Goal: Information Seeking & Learning: Learn about a topic

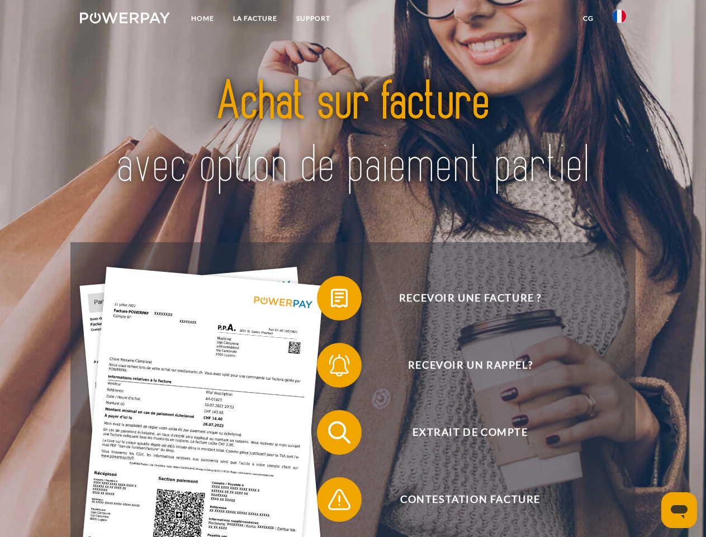
click at [125, 20] on img at bounding box center [125, 17] width 90 height 11
click at [620, 20] on img at bounding box center [619, 16] width 13 height 13
click at [588, 18] on link "CG" at bounding box center [589, 18] width 30 height 20
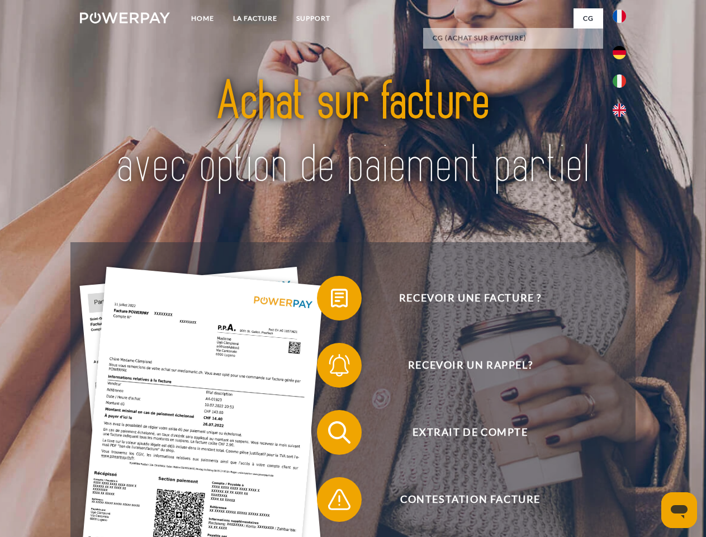
click at [331, 300] on span at bounding box center [323, 298] width 56 height 56
click at [331, 367] on span at bounding box center [323, 365] width 56 height 56
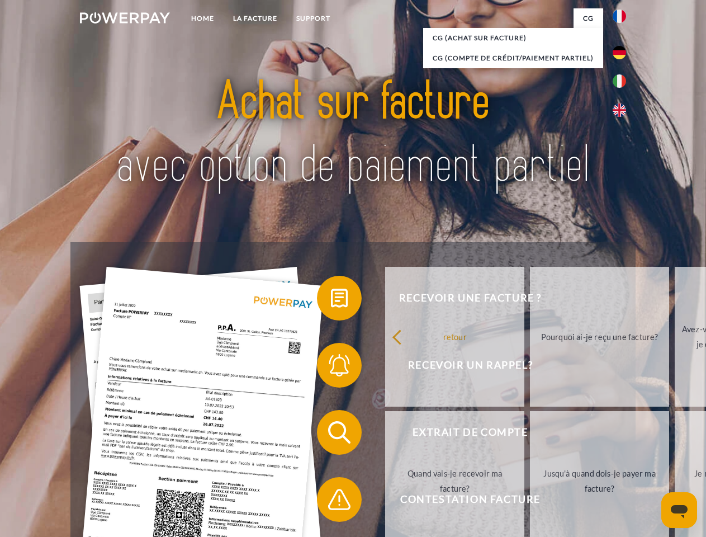
click at [530, 435] on link "Jusqu'à quand dois-je payer ma facture?" at bounding box center [599, 481] width 139 height 140
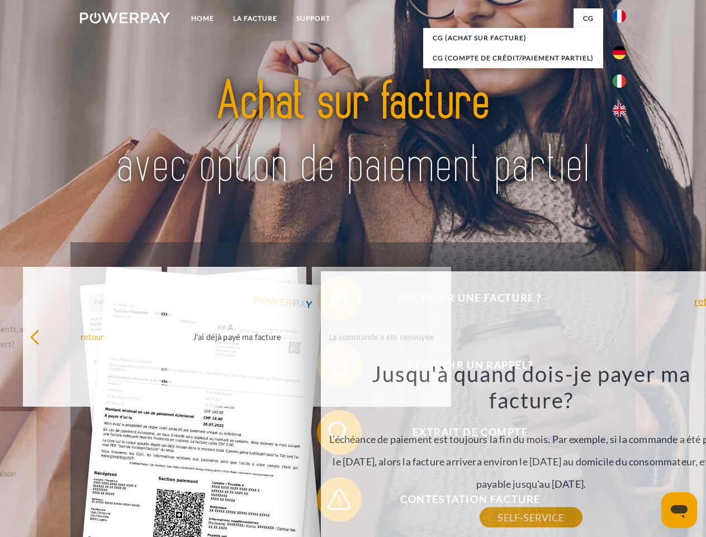
click at [331, 502] on div "Recevoir une facture ? Recevoir un rappel? Extrait de compte retour" at bounding box center [352, 465] width 565 height 447
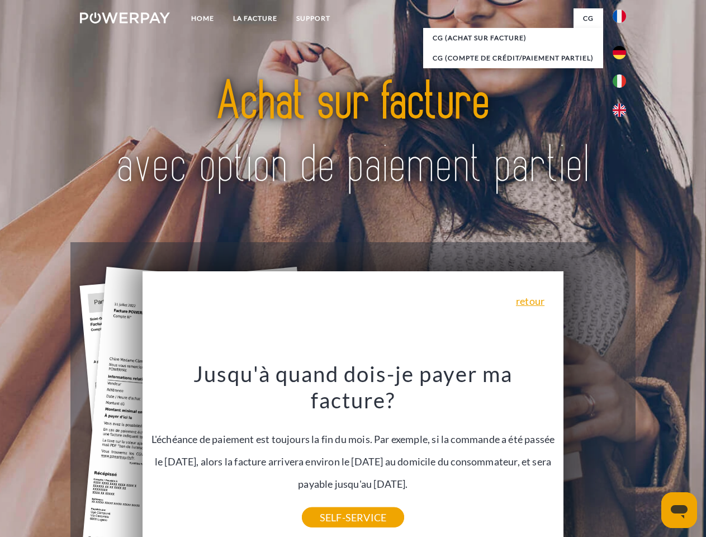
click at [679, 510] on icon "Ouvrir la fenêtre de messagerie" at bounding box center [679, 511] width 17 height 13
